Goal: Check status: Check status

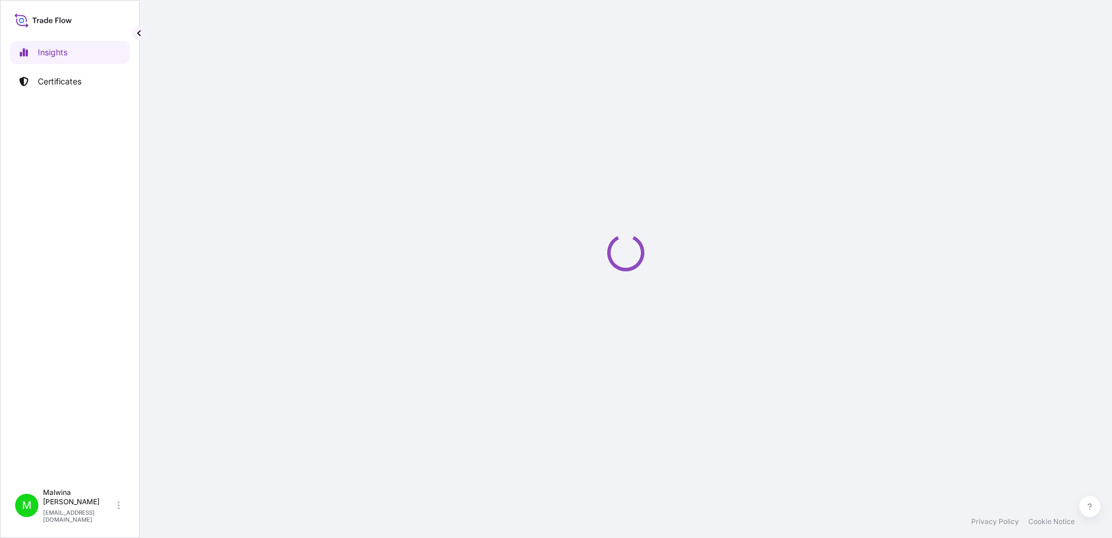
select select "2025"
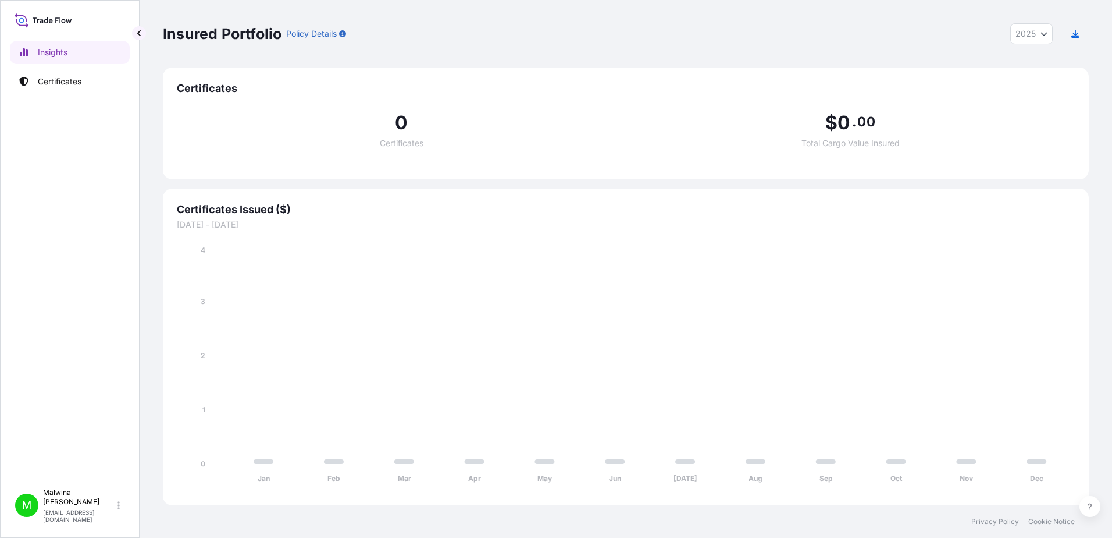
drag, startPoint x: 1090, startPoint y: 0, endPoint x: 516, endPoint y: 31, distance: 575.1
click at [516, 31] on div "Insured Portfolio Policy Details 2025 2025 2024 2023 2022" at bounding box center [626, 33] width 926 height 21
click at [100, 505] on p "[PERSON_NAME]" at bounding box center [79, 497] width 72 height 19
